Goal: Task Accomplishment & Management: Manage account settings

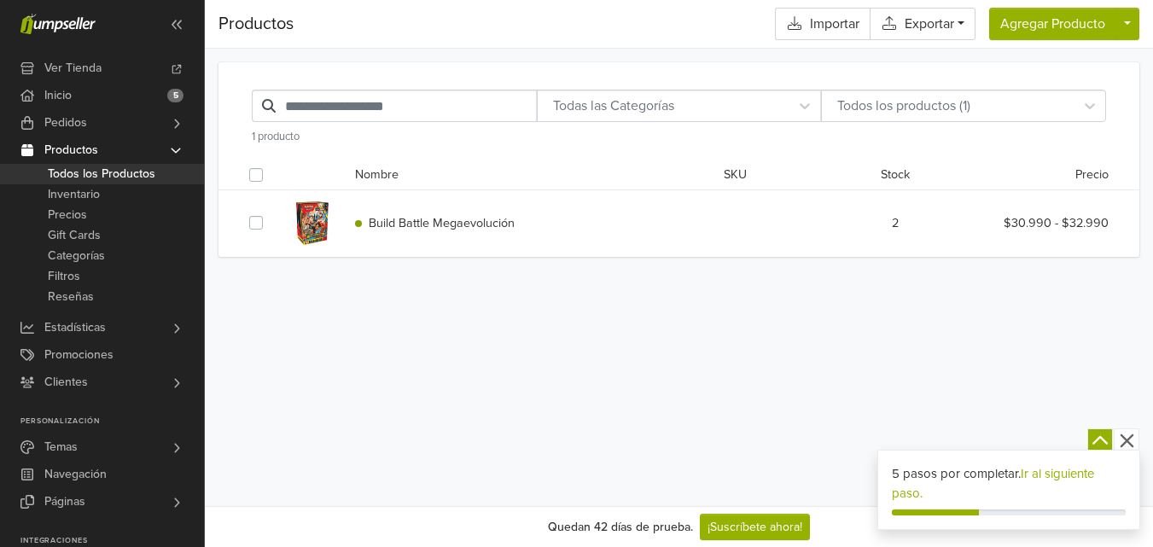
click at [451, 222] on span "Build Battle Megaevolución" at bounding box center [442, 223] width 146 height 15
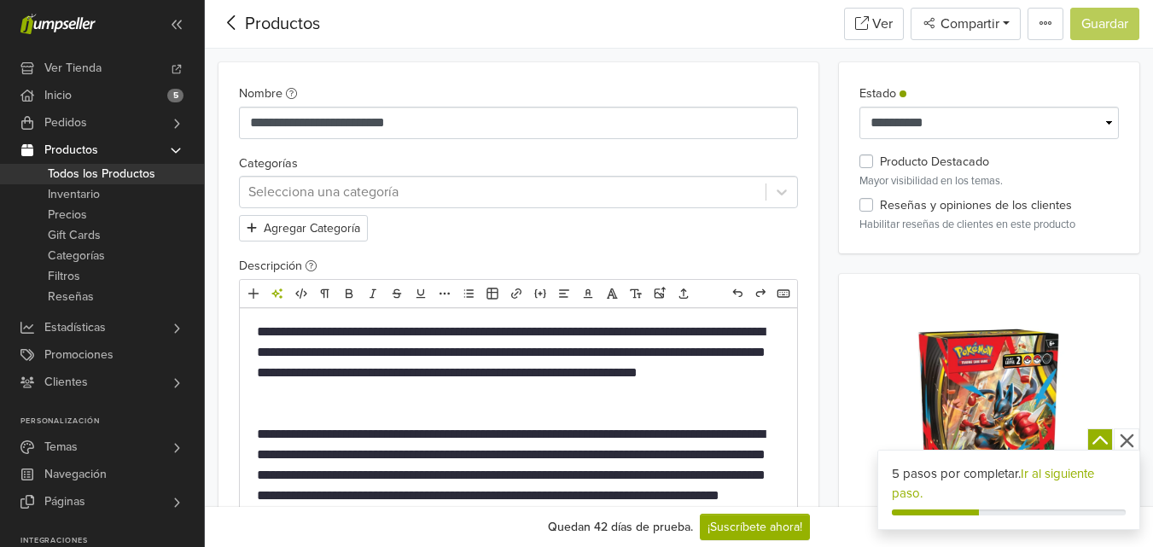
click at [334, 195] on div at bounding box center [502, 192] width 509 height 24
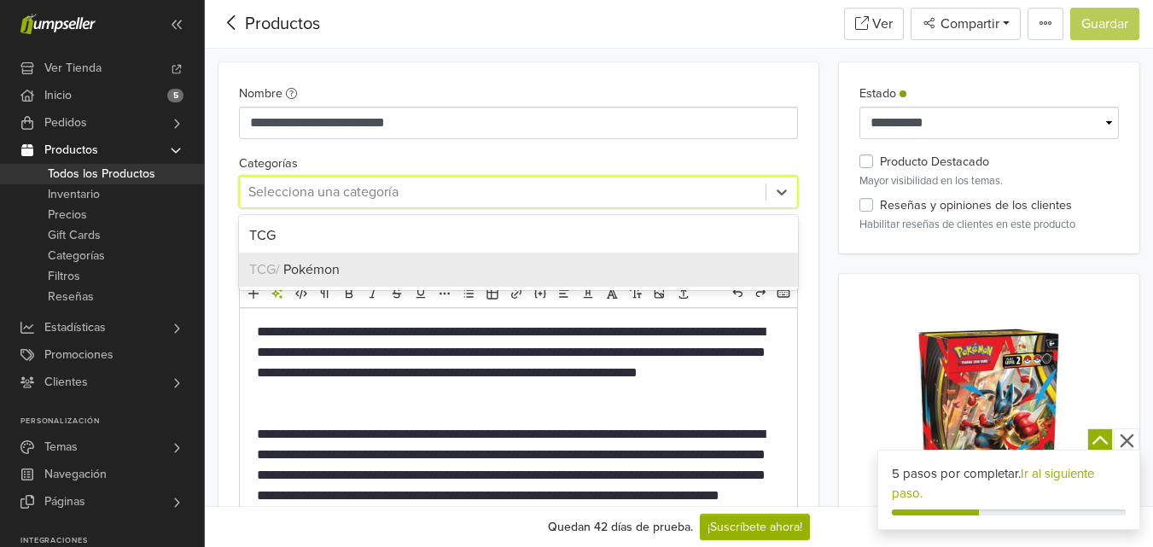
click at [310, 272] on span "Pokémon" at bounding box center [311, 269] width 56 height 17
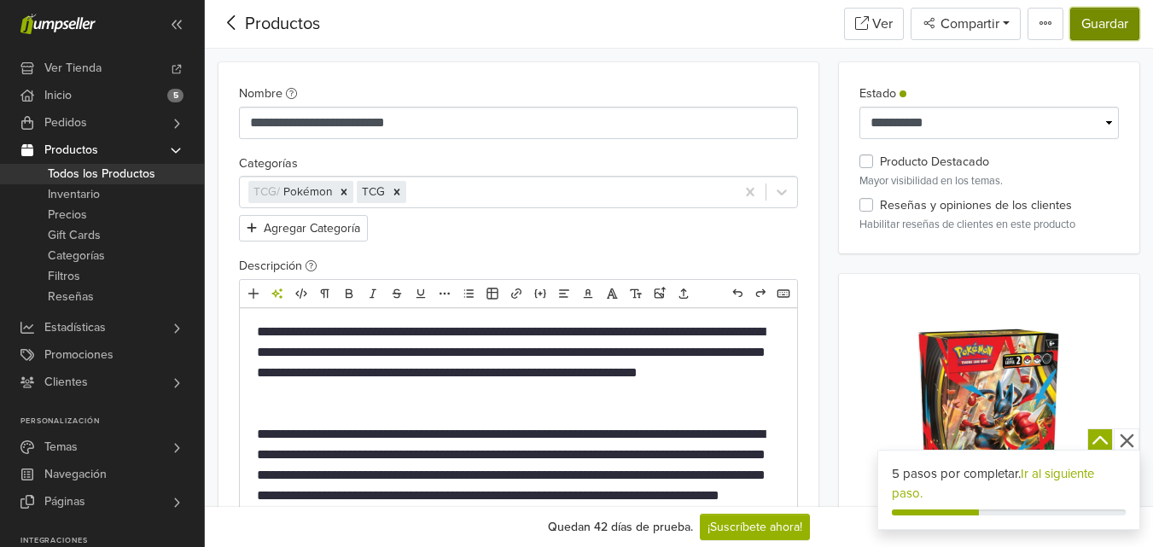
click at [1103, 34] on button "Guardar" at bounding box center [1105, 24] width 69 height 32
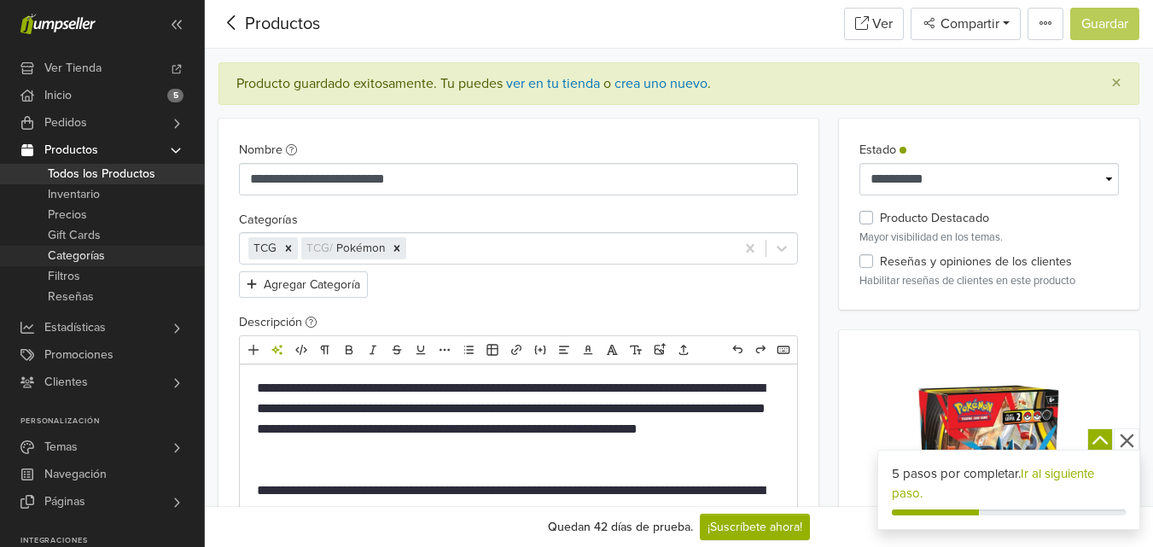
click at [95, 254] on span "Categorías" at bounding box center [76, 256] width 57 height 20
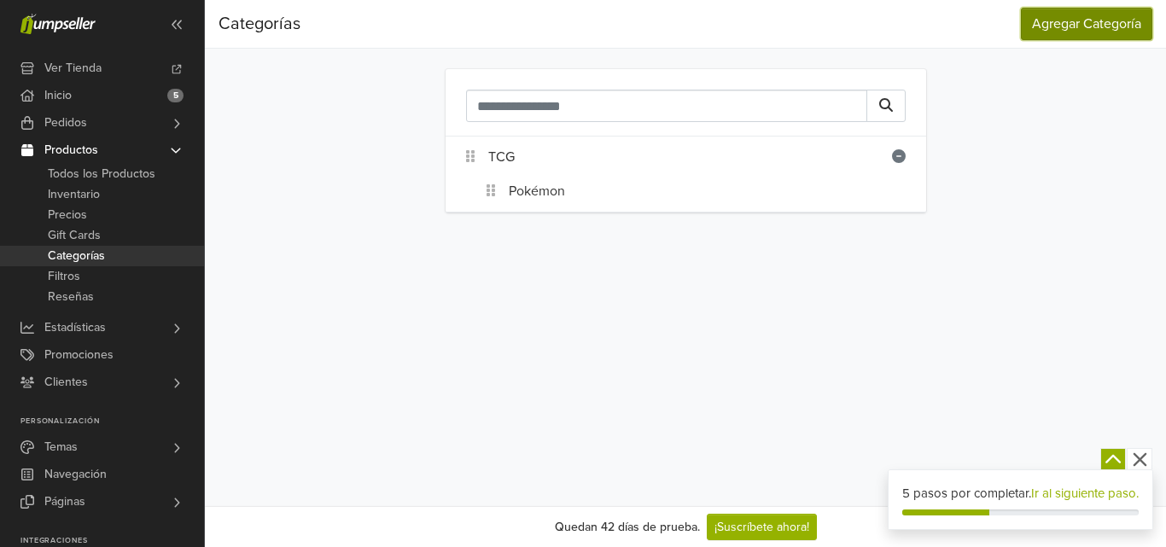
click at [1072, 24] on button "Agregar Categoría" at bounding box center [1086, 24] width 131 height 32
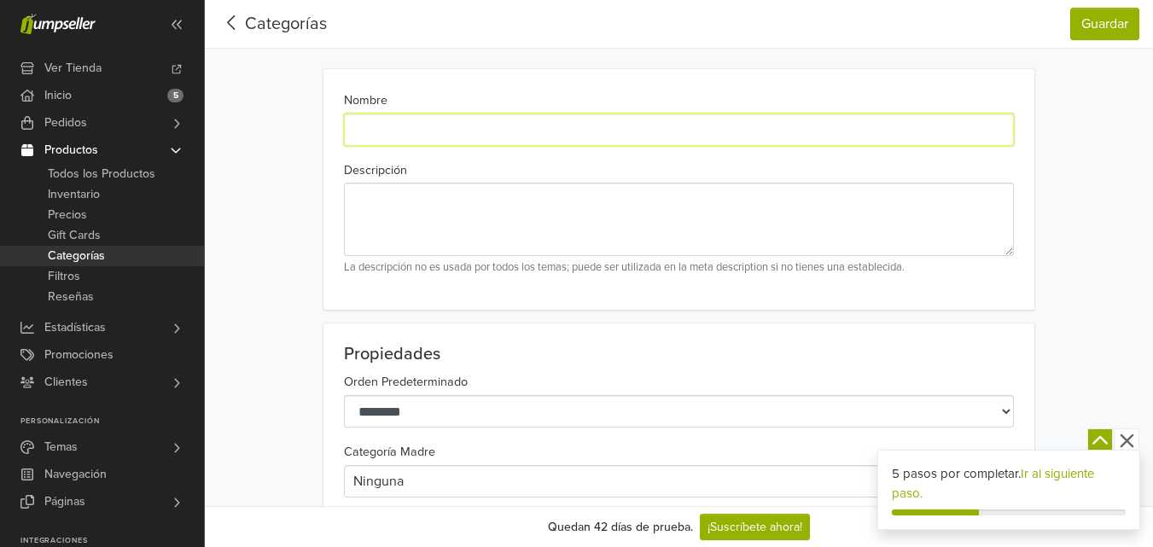
click at [397, 128] on input "Nombre" at bounding box center [679, 130] width 670 height 32
type input "*"
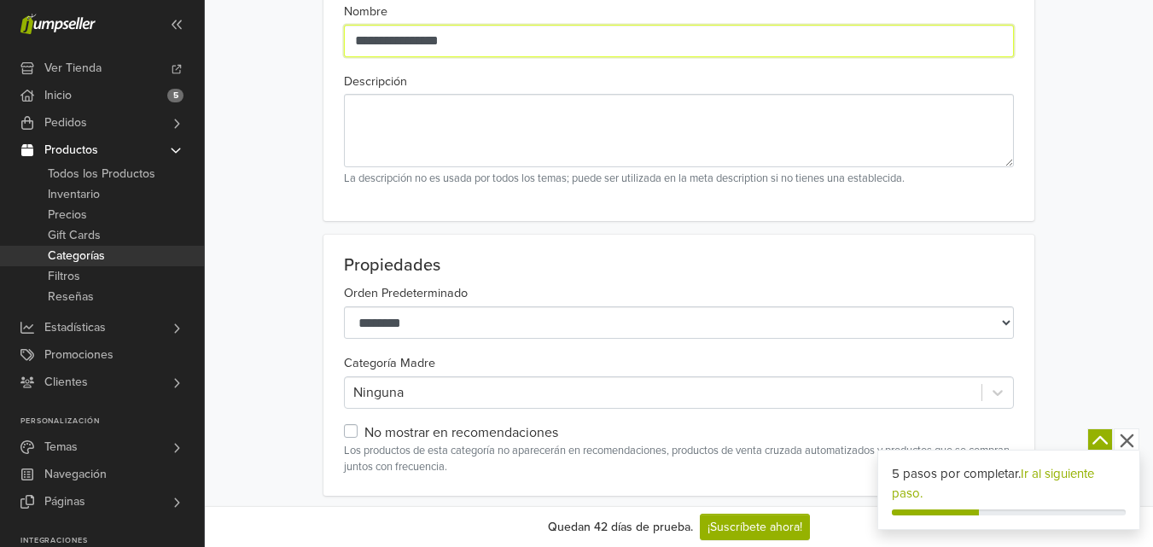
scroll to position [171, 0]
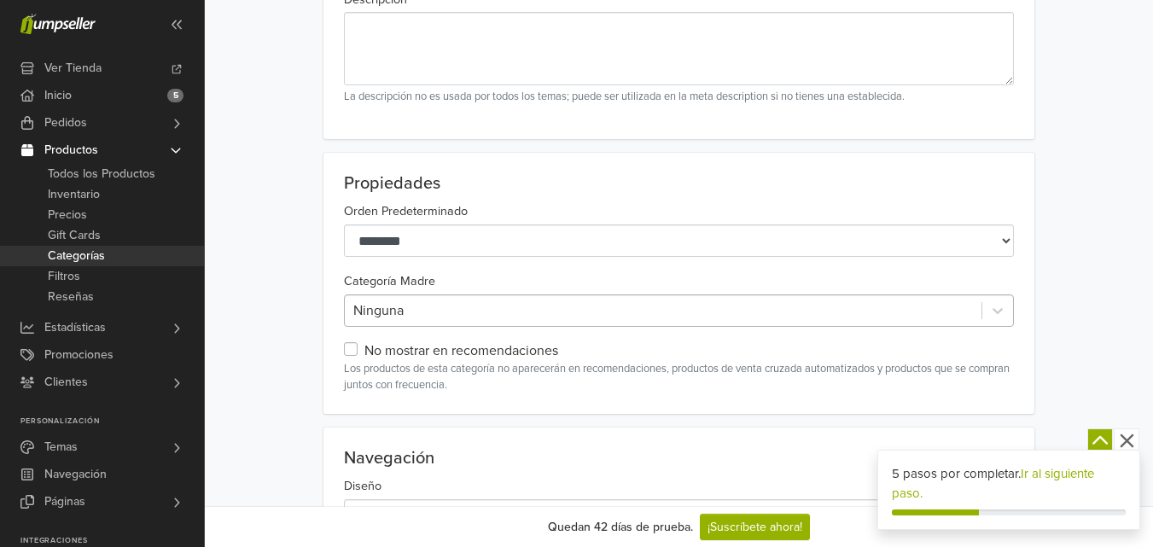
type input "**********"
click at [474, 312] on div at bounding box center [663, 311] width 620 height 24
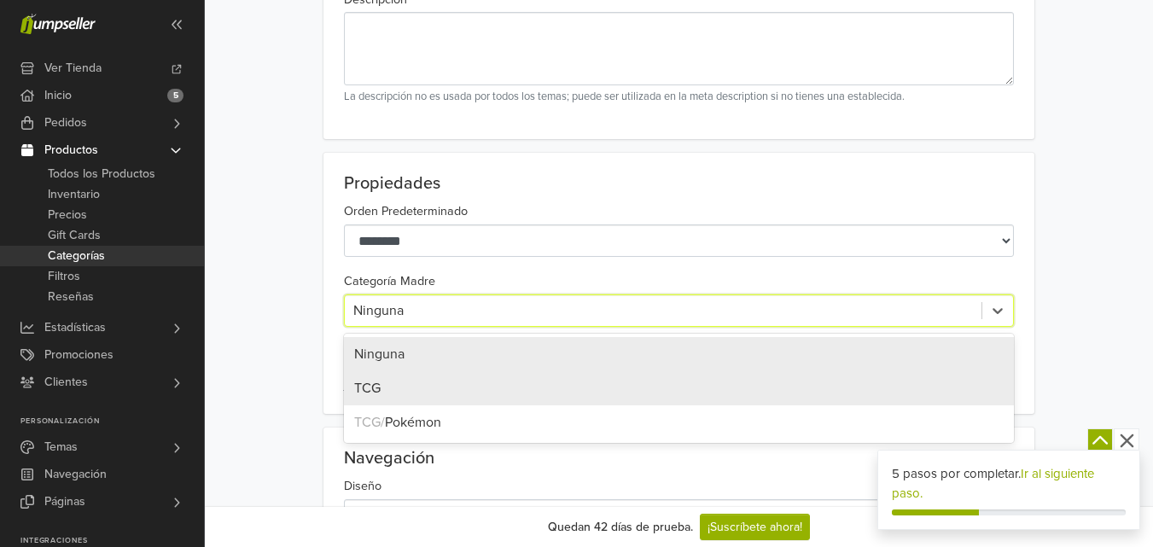
click at [378, 390] on span "TCG" at bounding box center [367, 388] width 26 height 17
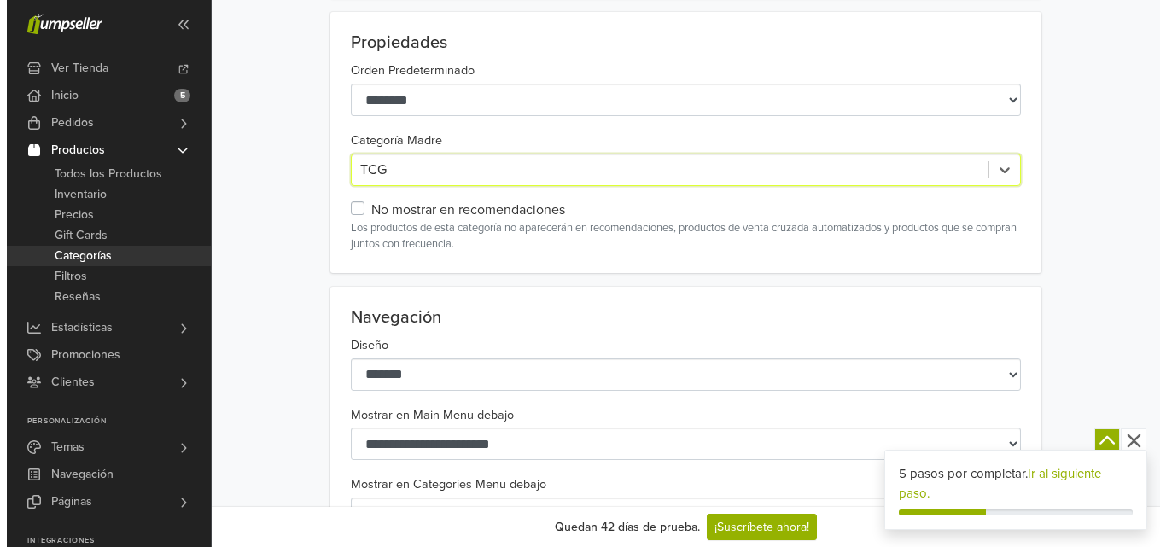
scroll to position [0, 0]
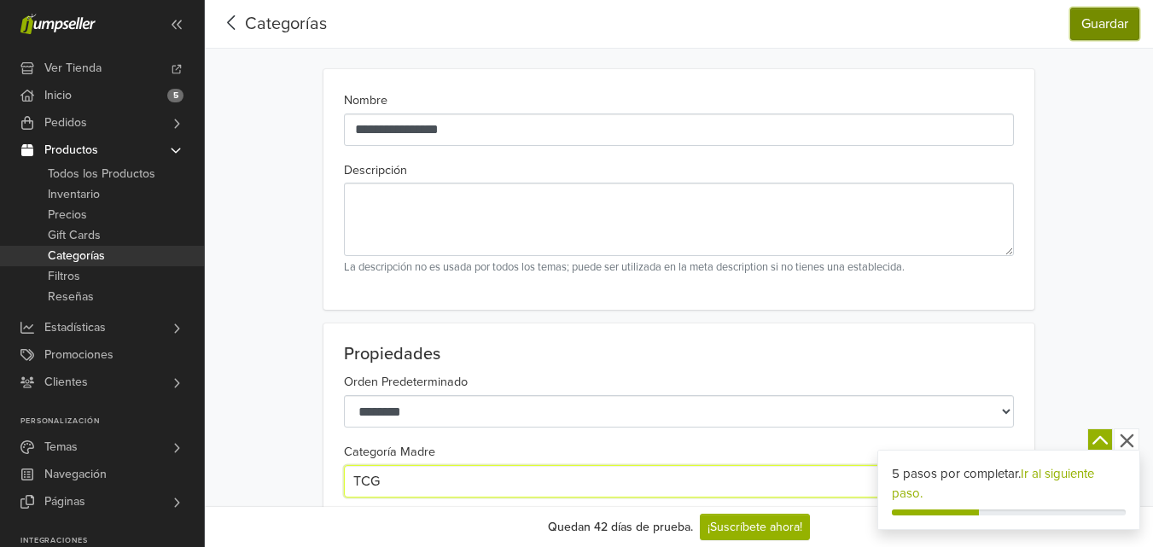
click at [1100, 29] on button "Guardar" at bounding box center [1105, 24] width 69 height 32
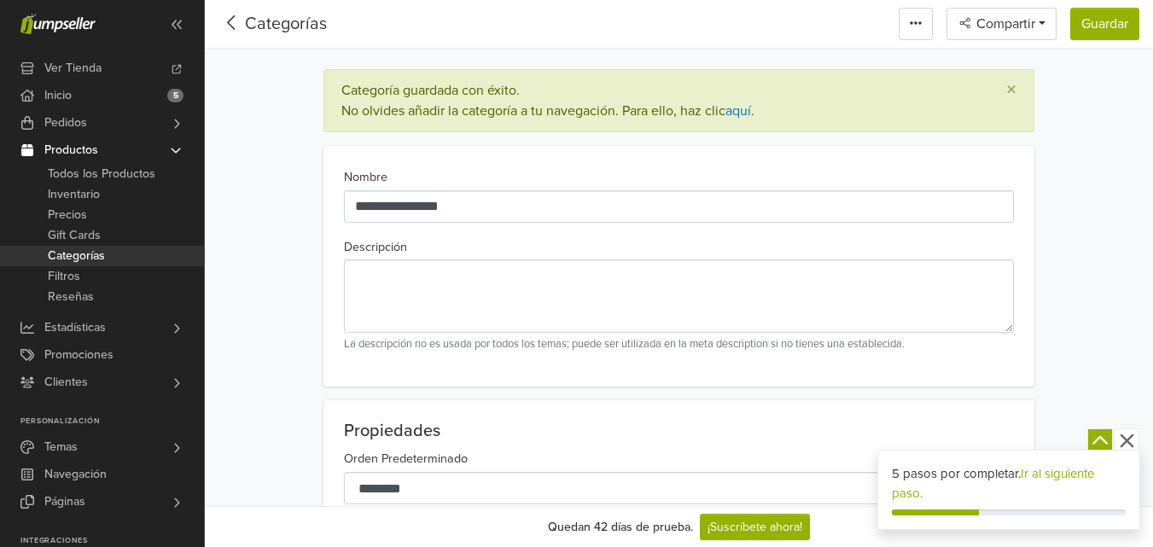
click at [232, 20] on icon at bounding box center [232, 22] width 26 height 21
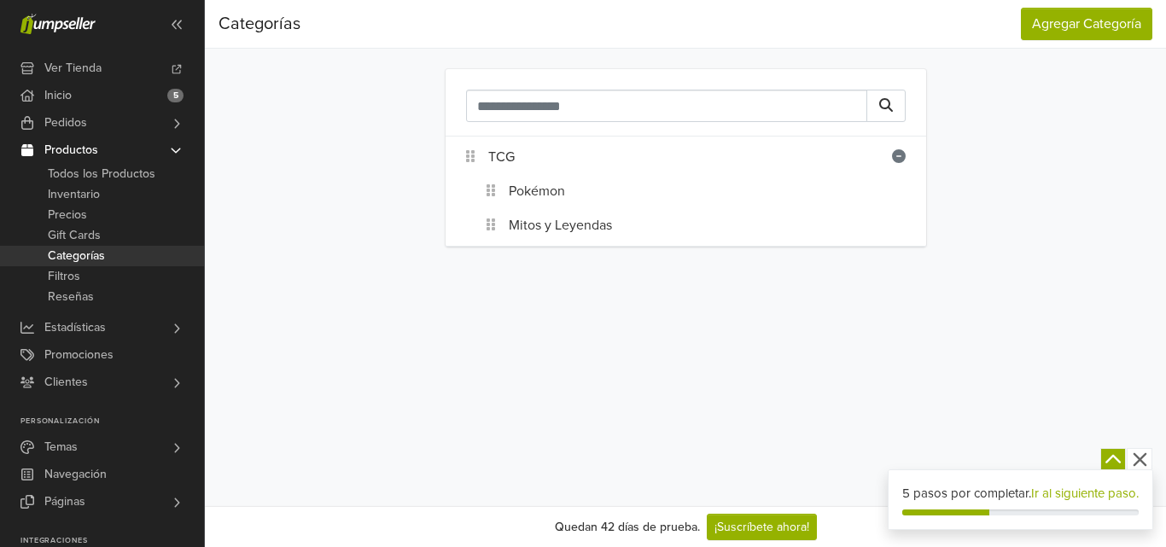
click at [143, 150] on link "Productos" at bounding box center [102, 150] width 204 height 27
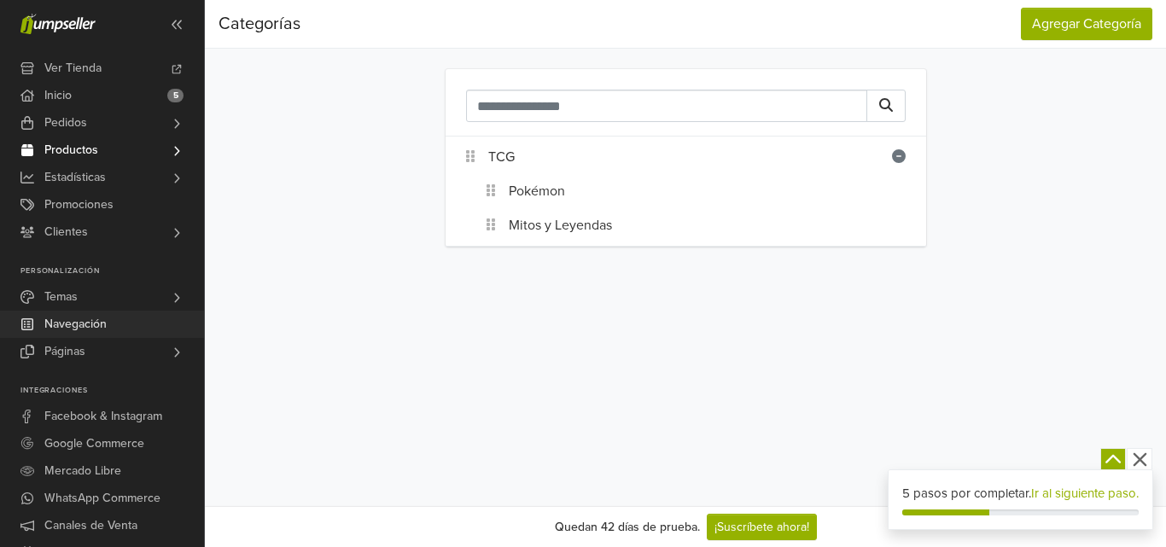
click at [94, 321] on span "Navegación" at bounding box center [75, 324] width 62 height 27
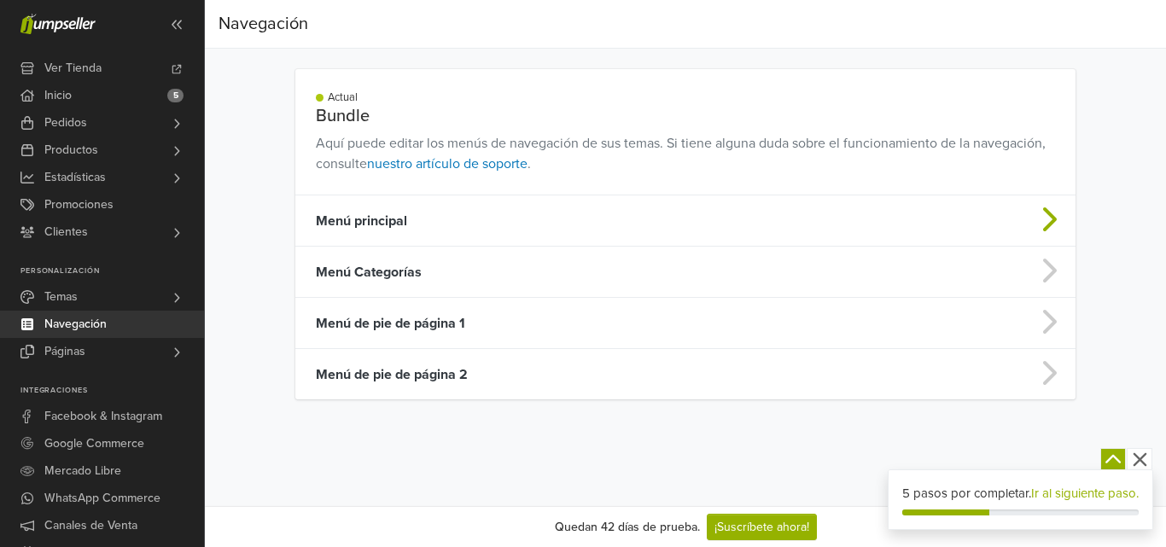
click at [1050, 219] on icon at bounding box center [1048, 219] width 34 height 27
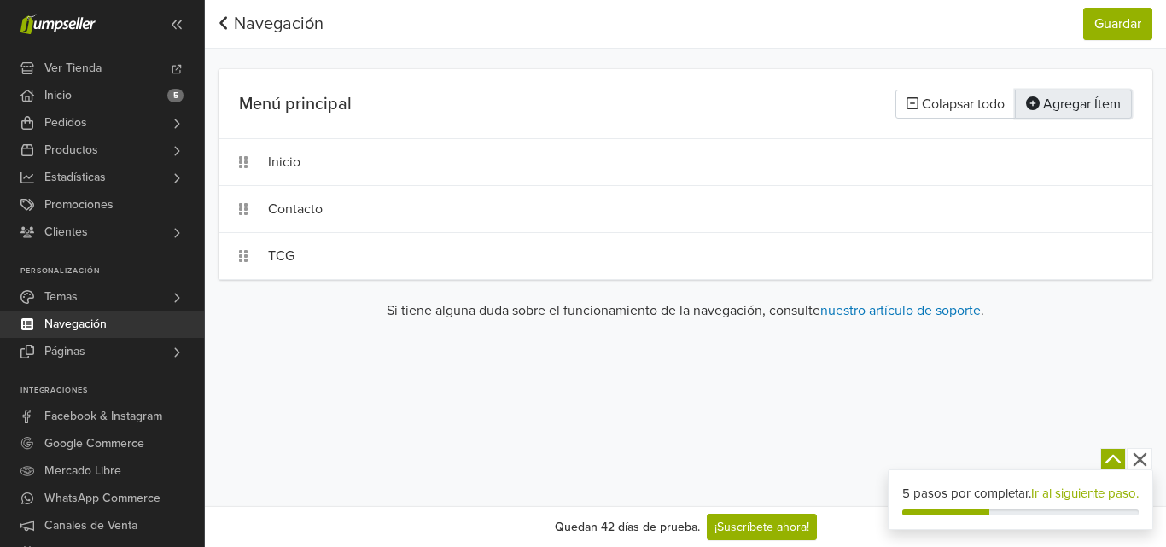
click at [1063, 110] on button "Agregar Ítem" at bounding box center [1073, 104] width 117 height 29
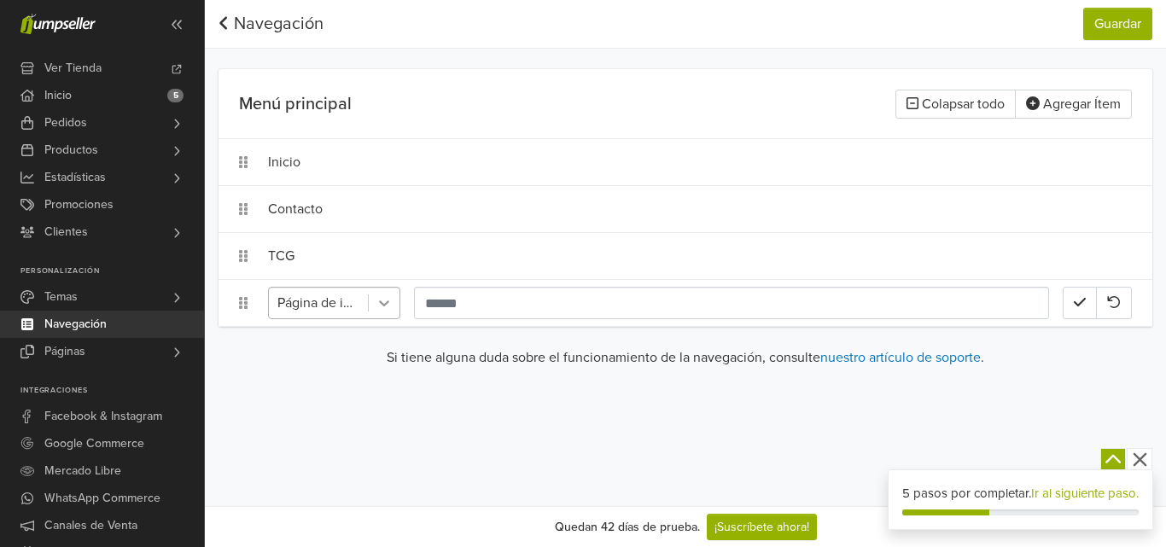
click at [386, 304] on icon at bounding box center [384, 304] width 10 height 6
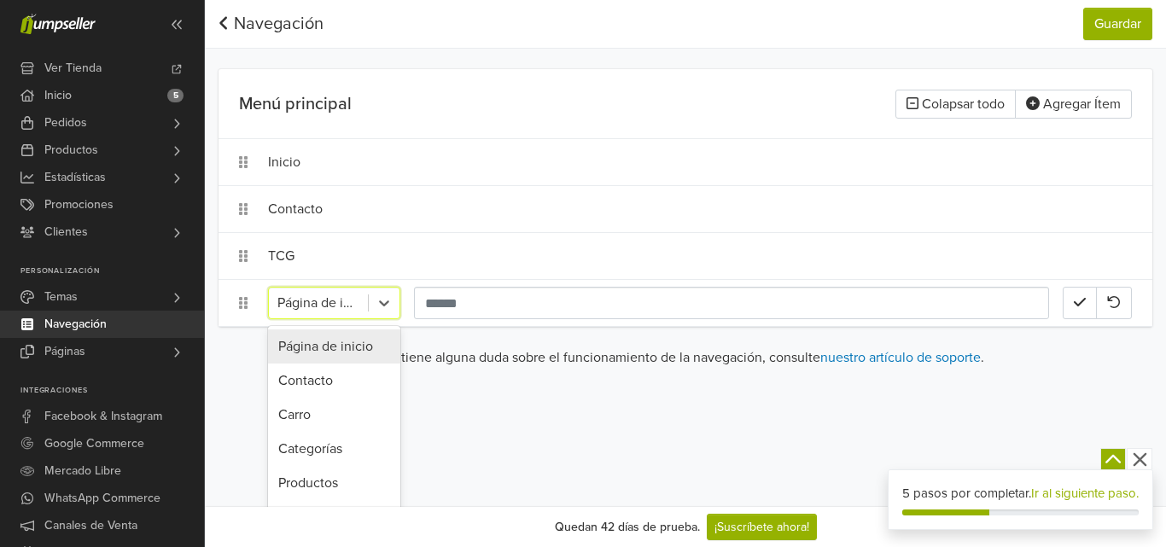
click at [890, 398] on div "Preferencias Suscripción Salir × Su tienda requiere la contraseña 'raccoon' par…" at bounding box center [685, 253] width 961 height 506
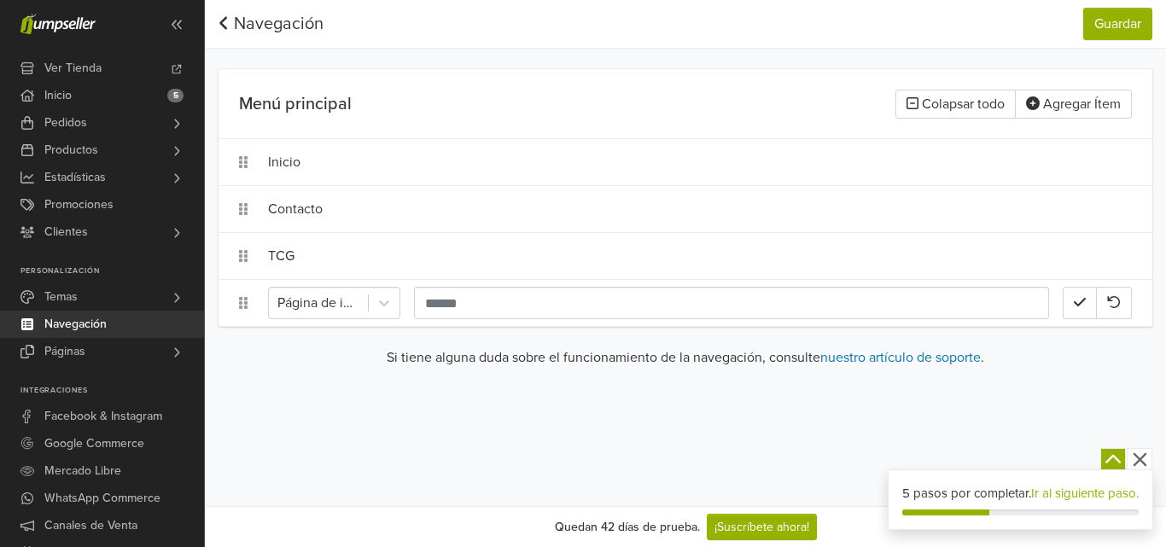
click at [1073, 368] on div "Si tiene alguna duda sobre el funcionamiento de la navegación, consulte nuestro…" at bounding box center [686, 364] width 934 height 34
click at [1119, 303] on icon "button" at bounding box center [1114, 302] width 13 height 12
click at [1118, 304] on icon "button" at bounding box center [1115, 302] width 12 height 14
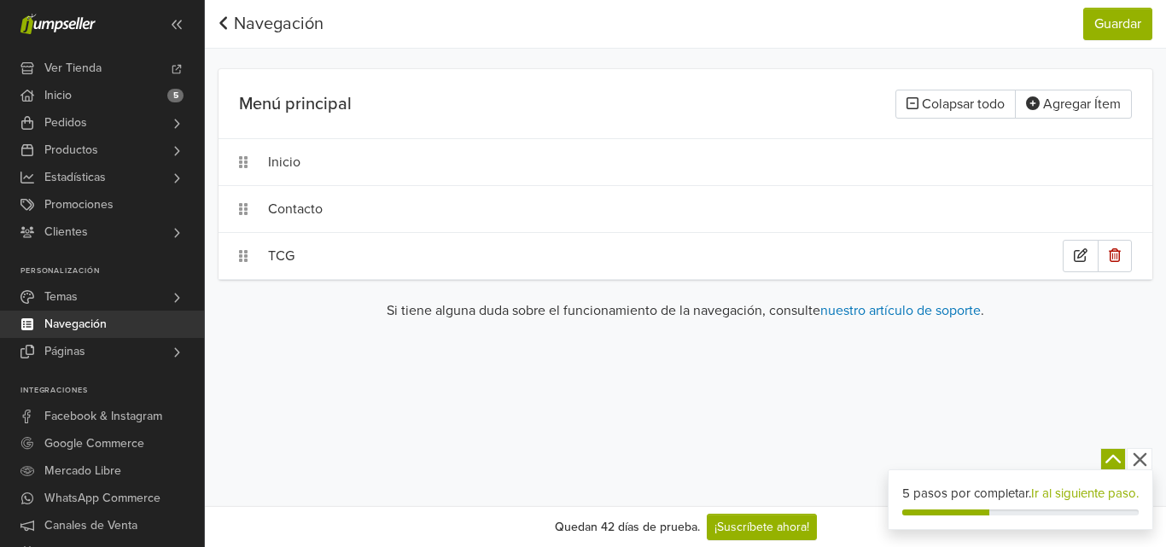
click at [564, 259] on div "TCG" at bounding box center [665, 256] width 795 height 32
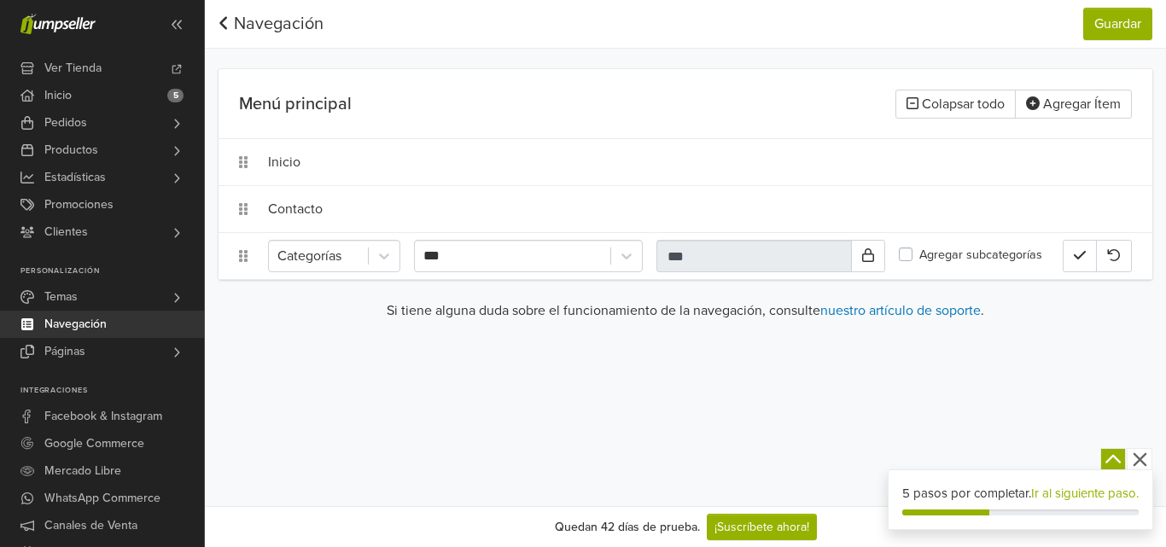
click at [920, 256] on label "Agregar subcategorías" at bounding box center [981, 255] width 123 height 19
click at [1077, 260] on icon "button" at bounding box center [1080, 255] width 12 height 14
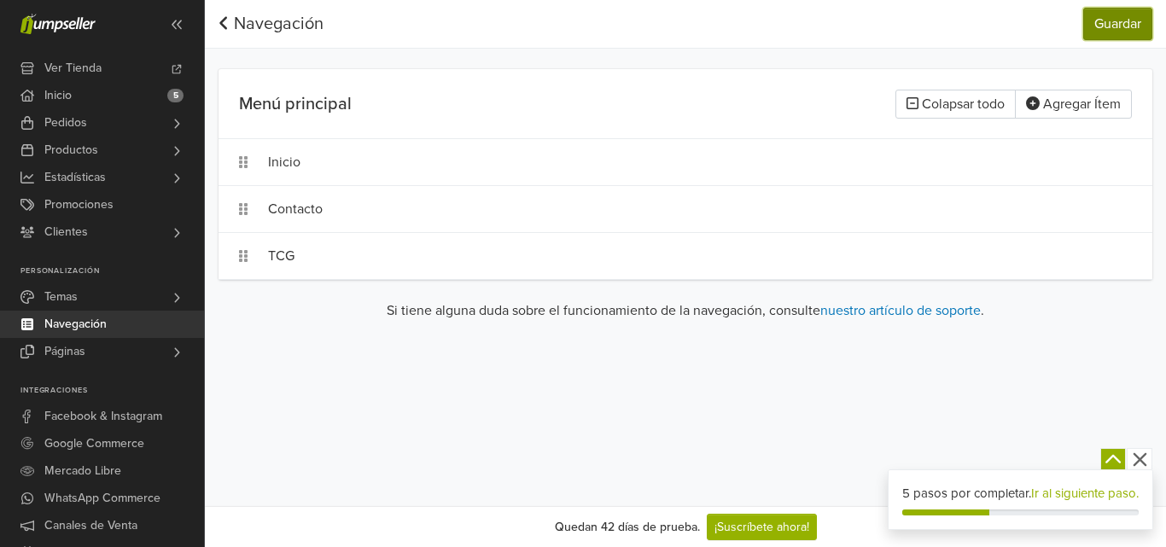
click at [1112, 34] on button "Guardar" at bounding box center [1117, 24] width 69 height 32
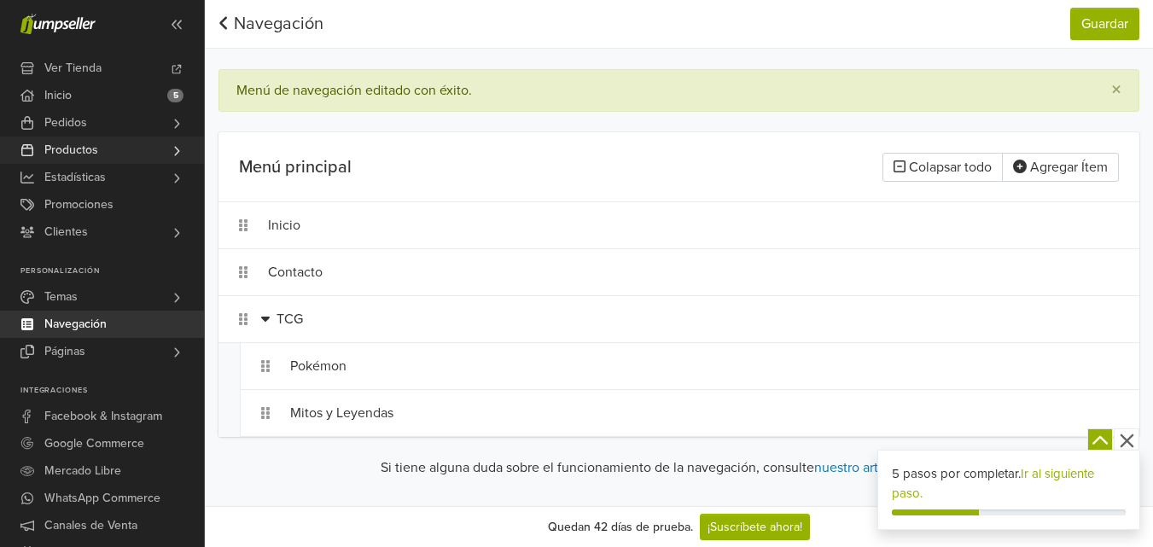
click at [78, 148] on span "Productos" at bounding box center [71, 150] width 54 height 27
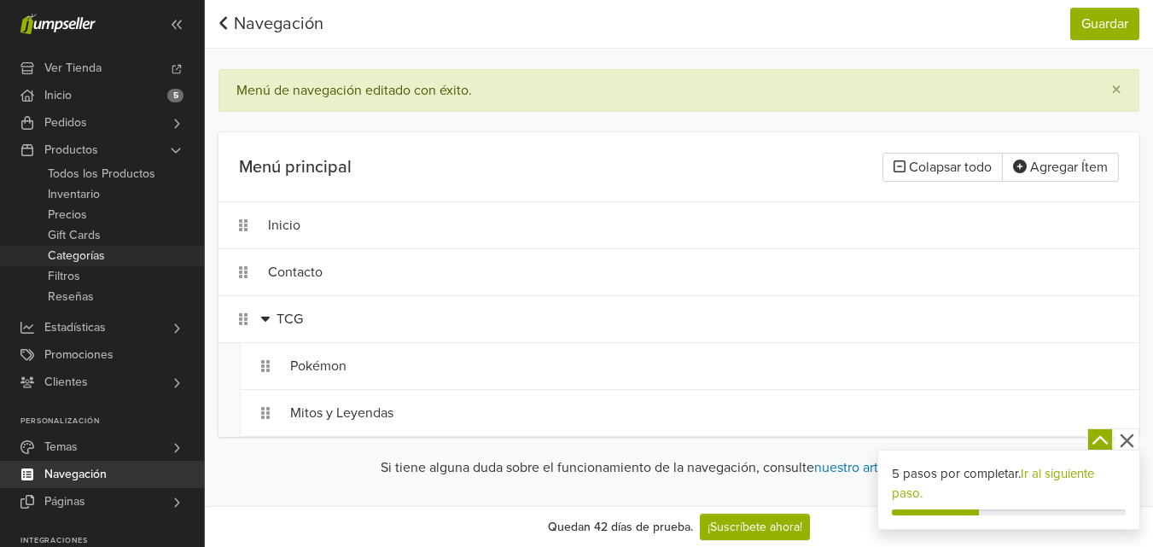
click at [85, 255] on span "Categorías" at bounding box center [76, 256] width 57 height 20
